Goal: Task Accomplishment & Management: Complete application form

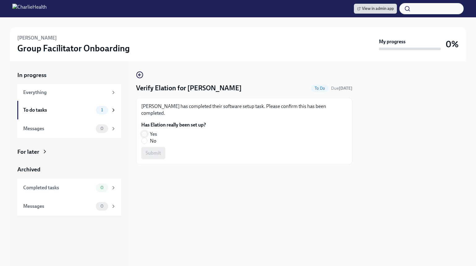
click at [143, 131] on input "Yes" at bounding box center [145, 134] width 6 height 6
radio input "true"
click at [155, 150] on span "Submit" at bounding box center [153, 153] width 15 height 6
click at [145, 134] on input "Yes" at bounding box center [145, 134] width 6 height 6
radio input "true"
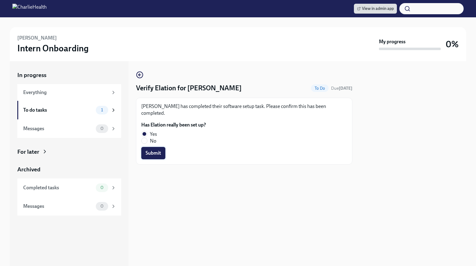
click at [155, 150] on span "Submit" at bounding box center [153, 153] width 15 height 6
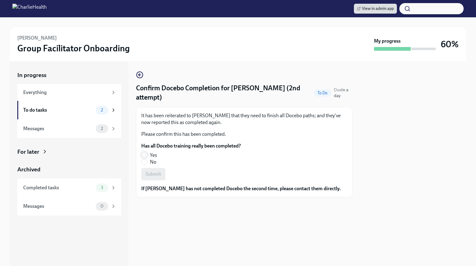
click at [145, 154] on input "Yes" at bounding box center [145, 155] width 6 height 6
radio input "true"
click at [153, 178] on button "Submit" at bounding box center [153, 174] width 24 height 12
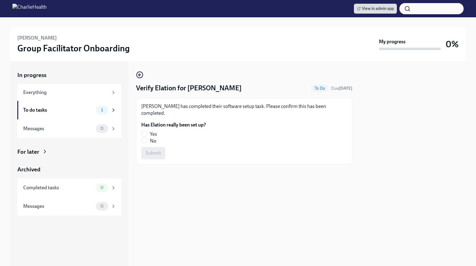
click at [150, 138] on span "No" at bounding box center [153, 141] width 6 height 7
click at [147, 138] on input "No" at bounding box center [145, 141] width 6 height 6
radio input "true"
click at [150, 147] on button "Submit" at bounding box center [153, 153] width 24 height 12
